Goal: Transaction & Acquisition: Obtain resource

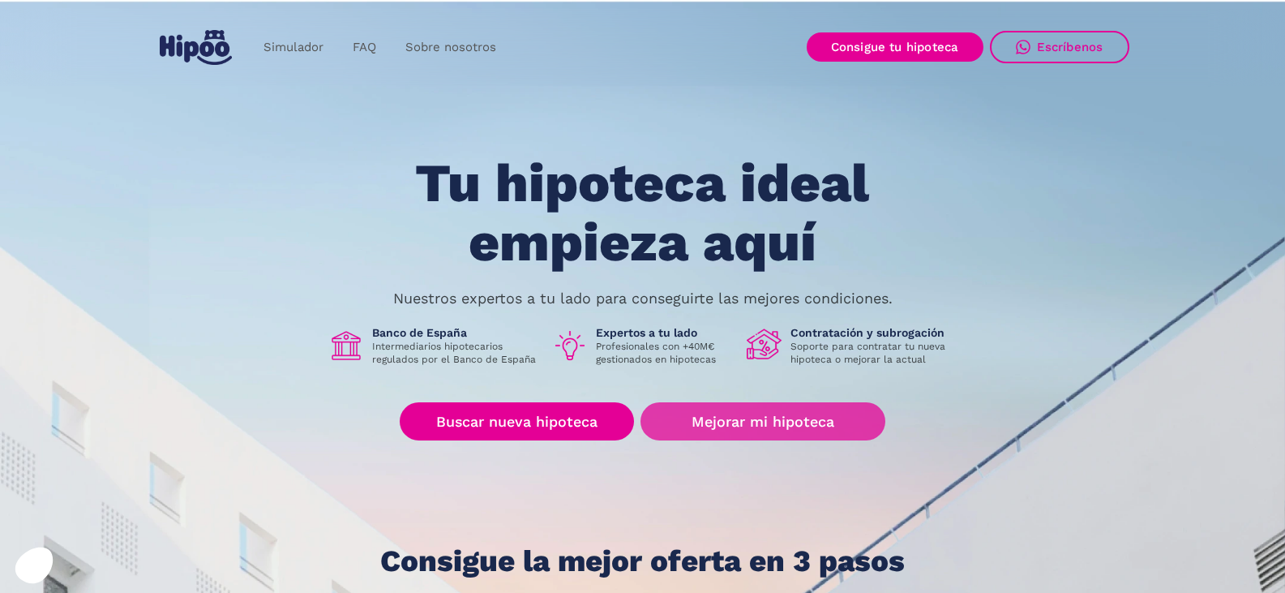
click at [791, 413] on link "Mejorar mi hipoteca" at bounding box center [762, 421] width 244 height 38
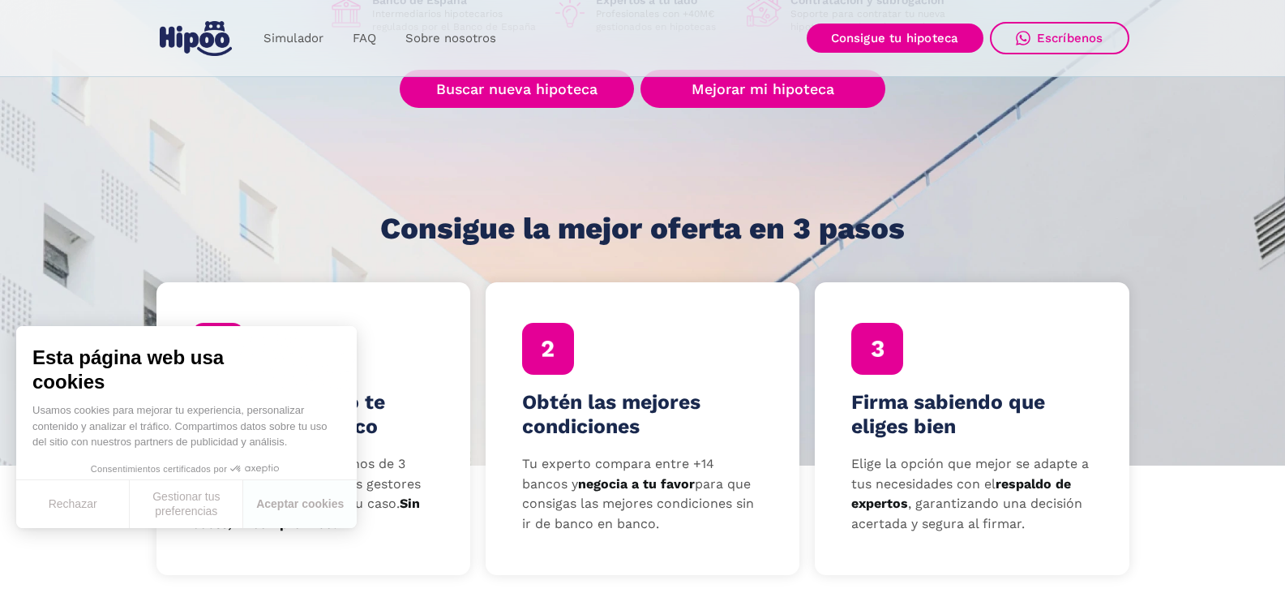
scroll to position [405, 0]
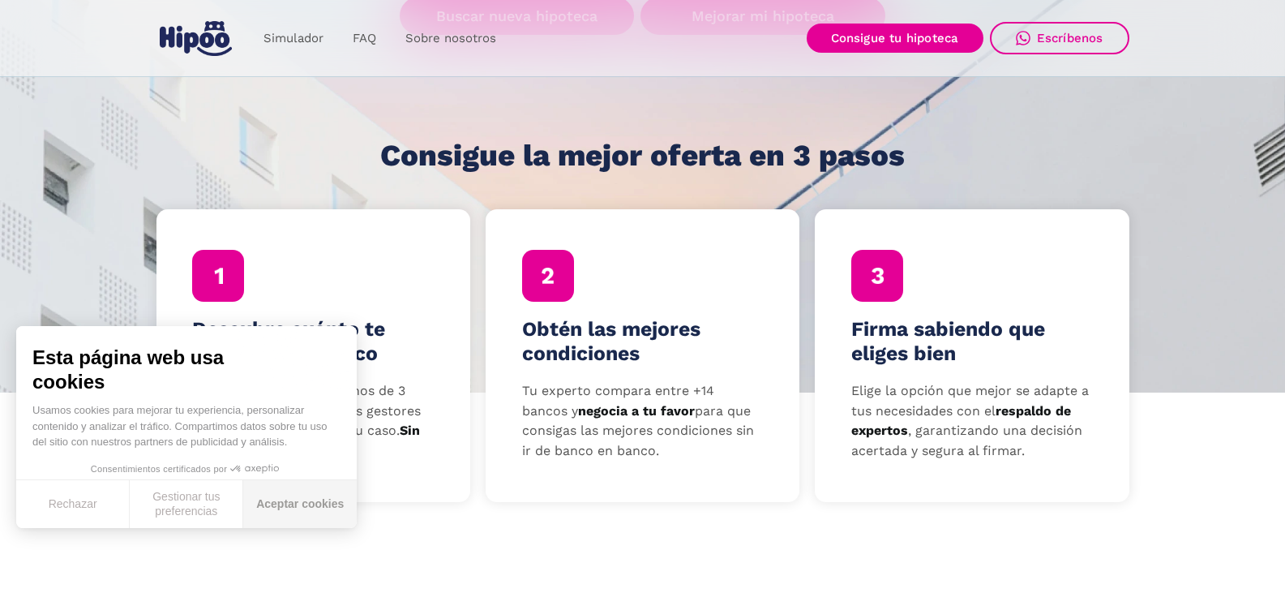
click at [334, 503] on button "Aceptar cookies" at bounding box center [299, 504] width 113 height 48
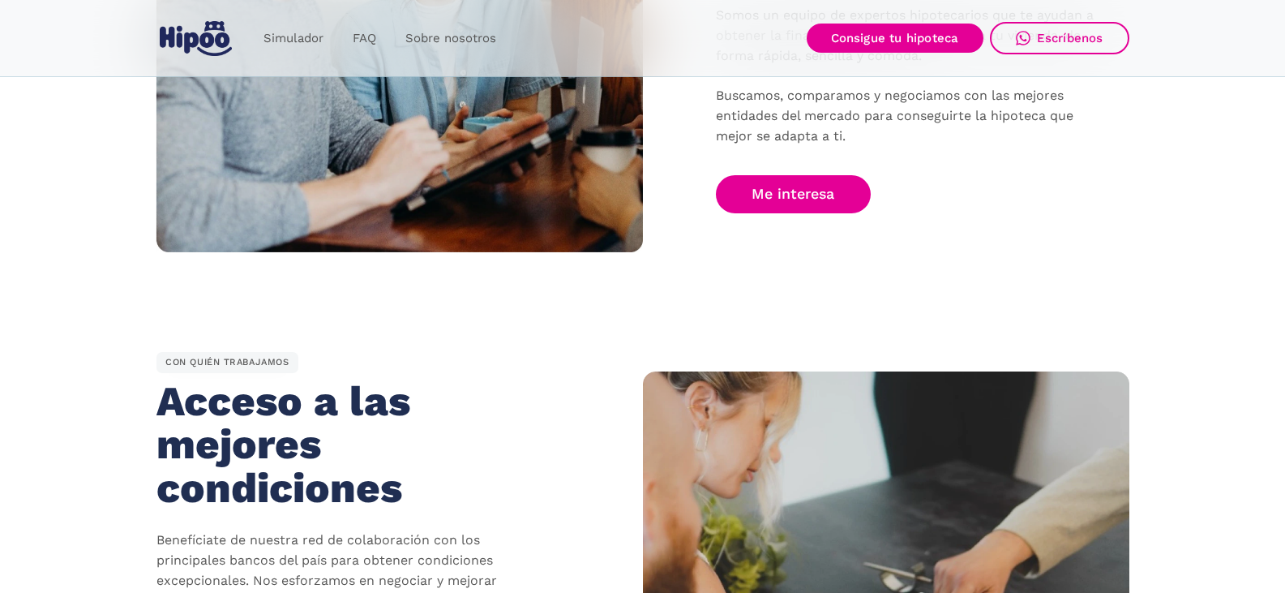
scroll to position [1459, 0]
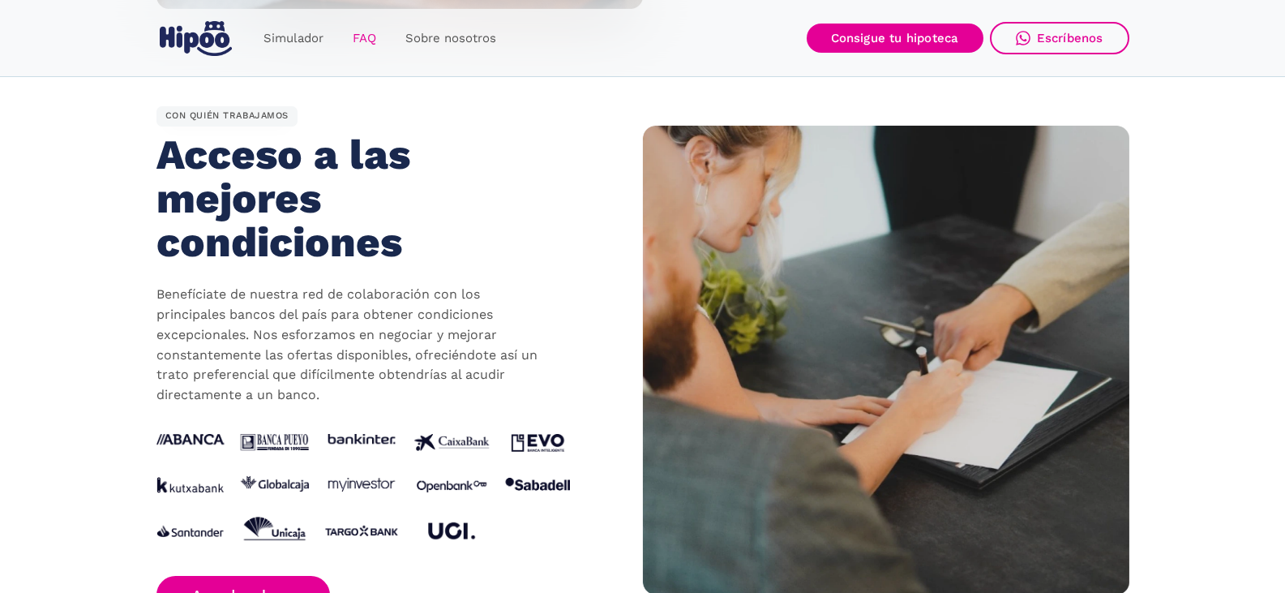
click at [361, 27] on link "FAQ" at bounding box center [364, 39] width 53 height 32
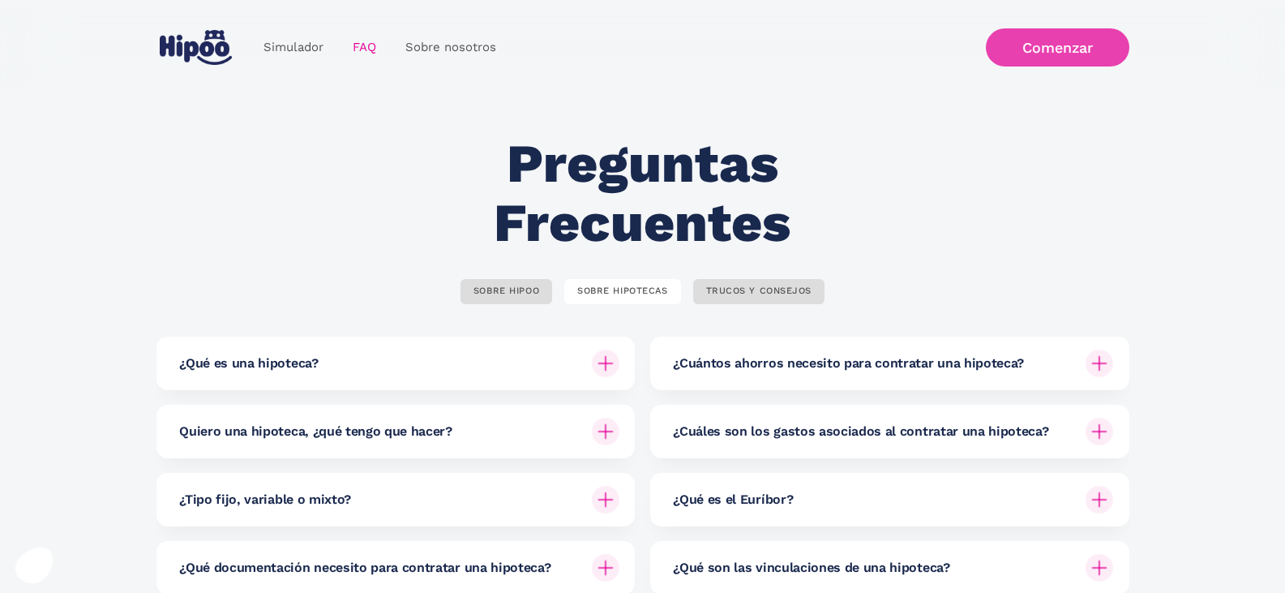
click at [1008, 45] on link "Comenzar" at bounding box center [1057, 47] width 143 height 38
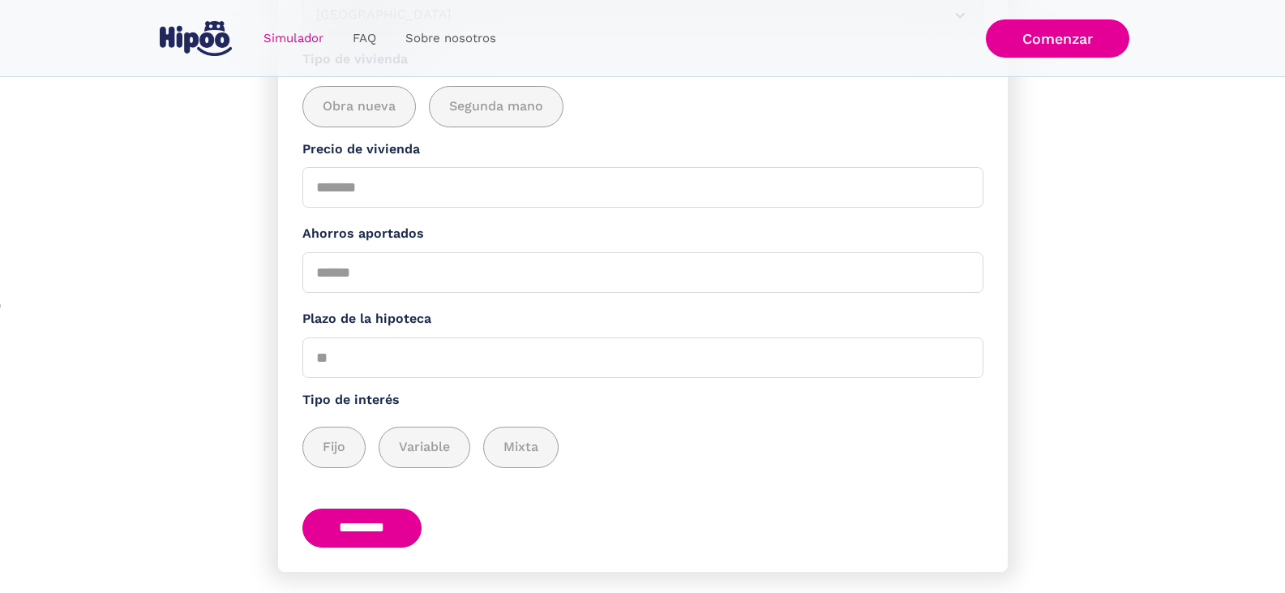
scroll to position [345, 0]
